Goal: Task Accomplishment & Management: Use online tool/utility

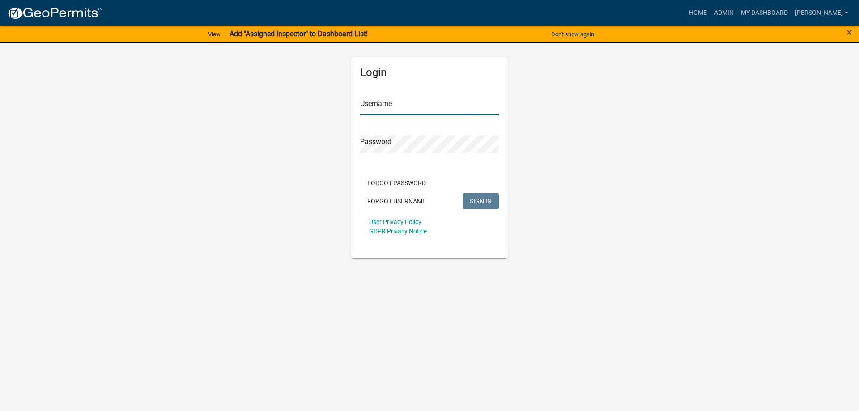
type input "[PERSON_NAME]"
click at [476, 200] on span "SIGN IN" at bounding box center [481, 200] width 22 height 7
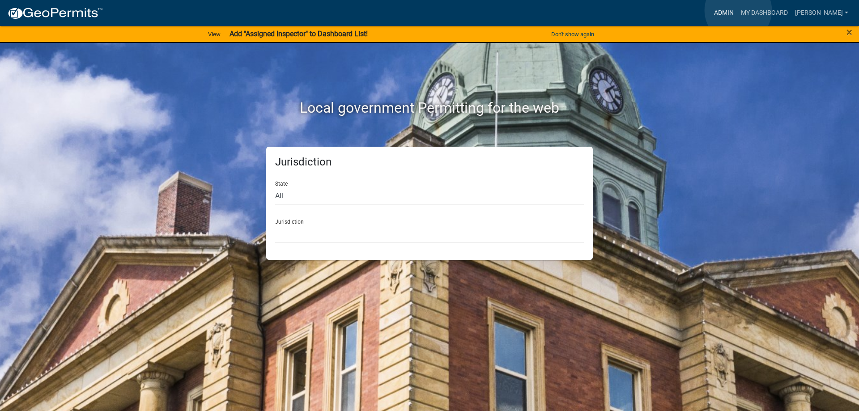
click at [737, 10] on link "Admin" at bounding box center [723, 12] width 27 height 17
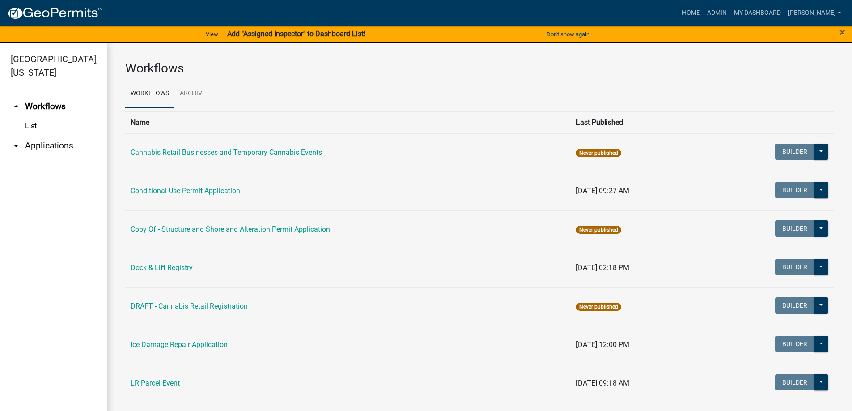
click at [52, 142] on link "arrow_drop_down Applications" at bounding box center [53, 145] width 107 height 21
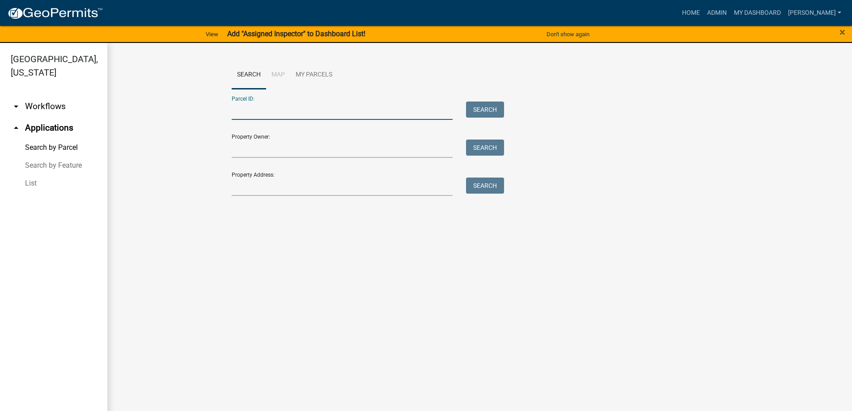
click at [373, 110] on input "Parcel ID:" at bounding box center [342, 111] width 221 height 18
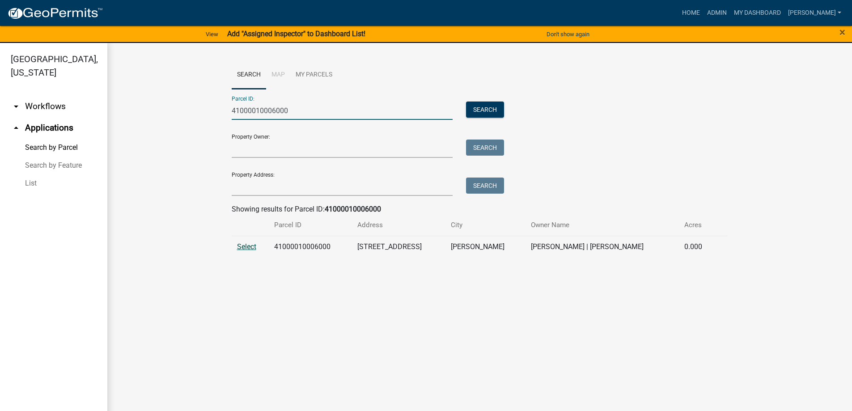
type input "41000010006000"
click at [241, 245] on span "Select" at bounding box center [246, 246] width 19 height 8
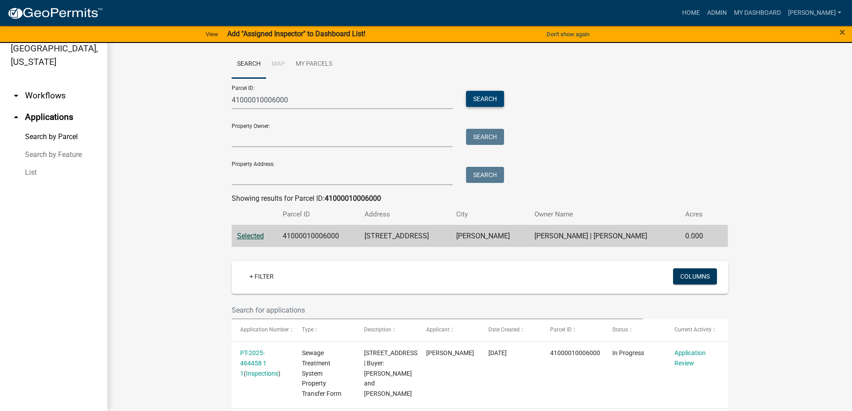
click at [487, 99] on button "Search" at bounding box center [485, 99] width 38 height 16
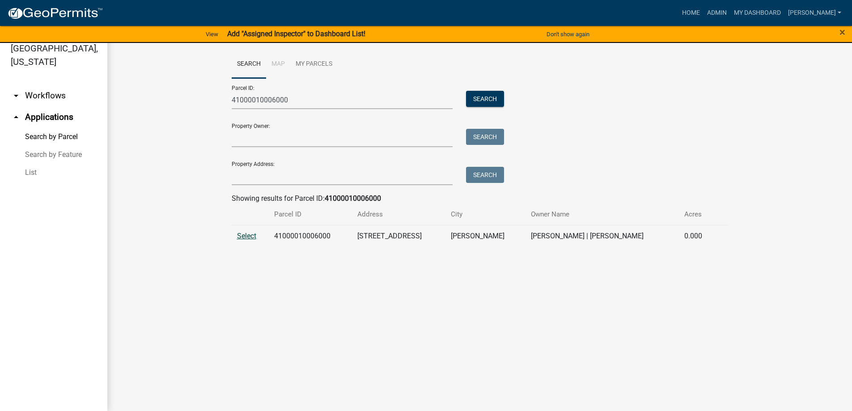
drag, startPoint x: 243, startPoint y: 232, endPoint x: 391, endPoint y: 242, distance: 148.4
click at [243, 232] on span "Select" at bounding box center [246, 236] width 19 height 8
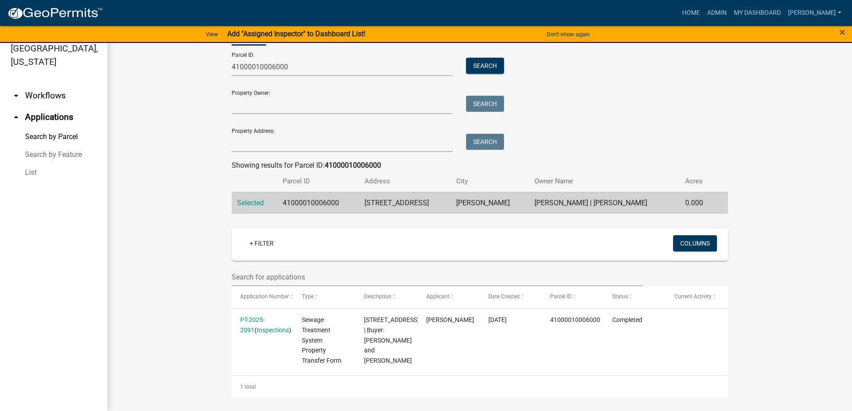
scroll to position [38, 0]
